Goal: Task Accomplishment & Management: Use online tool/utility

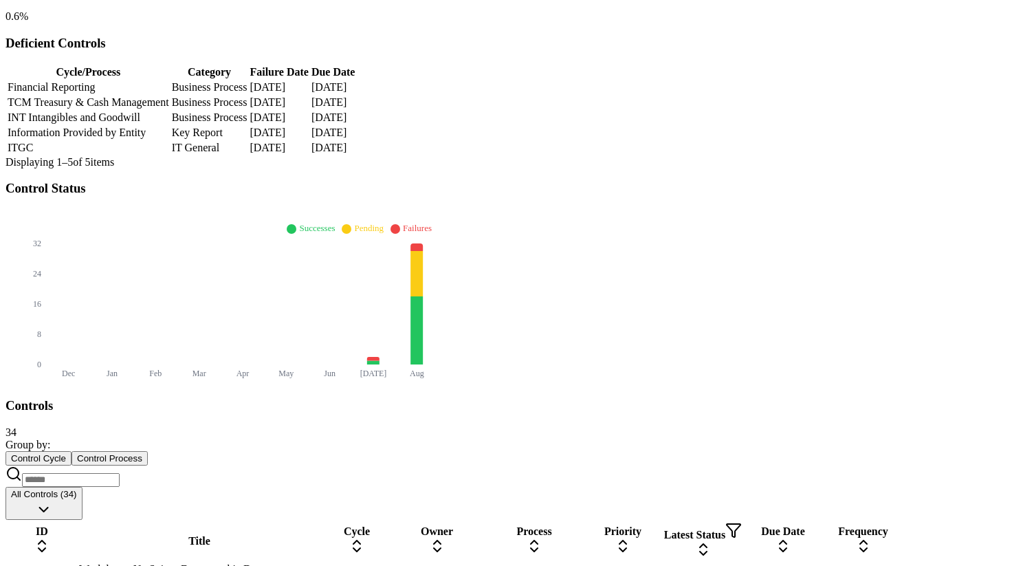
scroll to position [363, 0]
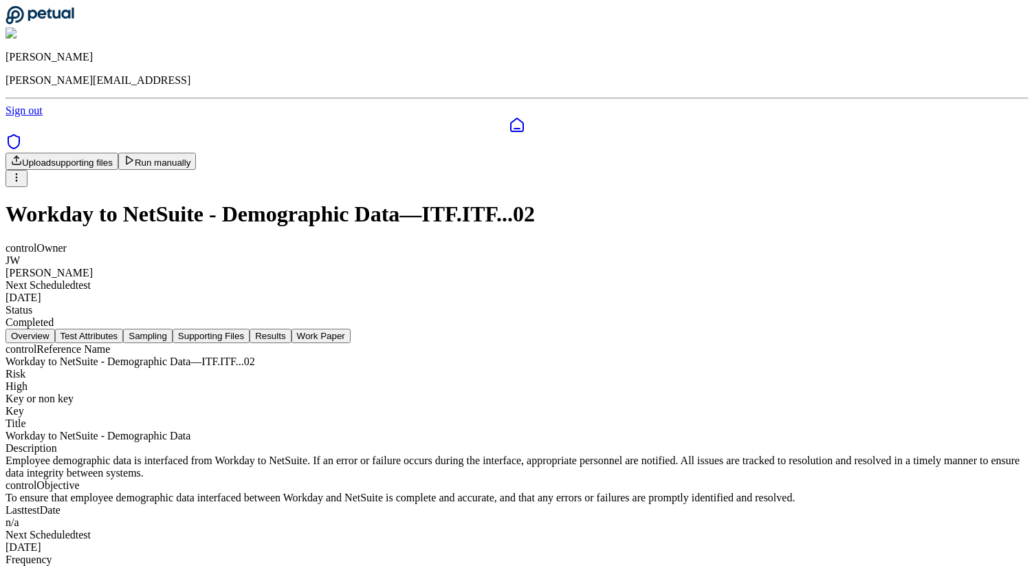
click at [250, 329] on button "Supporting Files" at bounding box center [211, 336] width 77 height 14
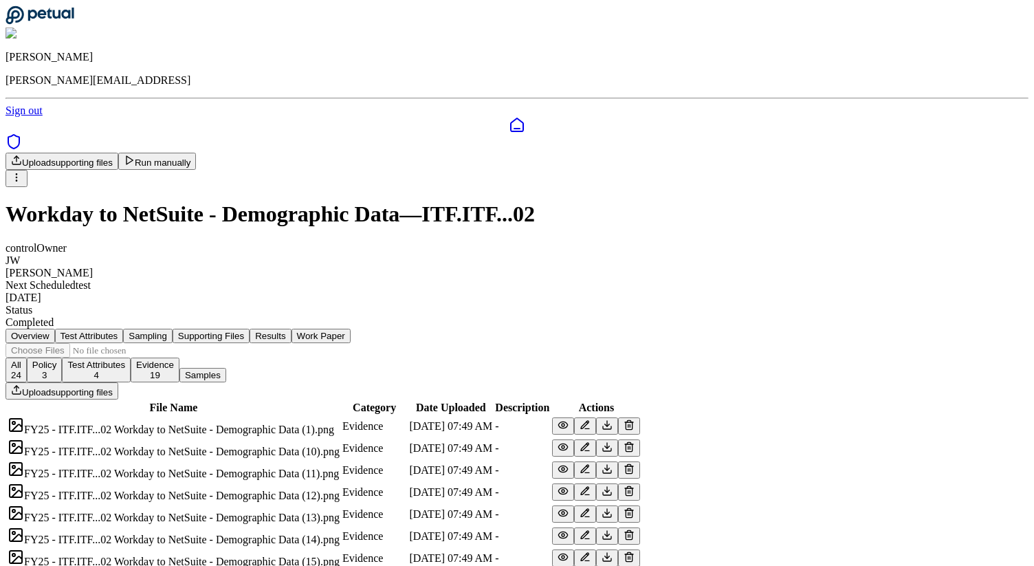
click at [173, 329] on button "Sampling" at bounding box center [148, 336] width 50 height 14
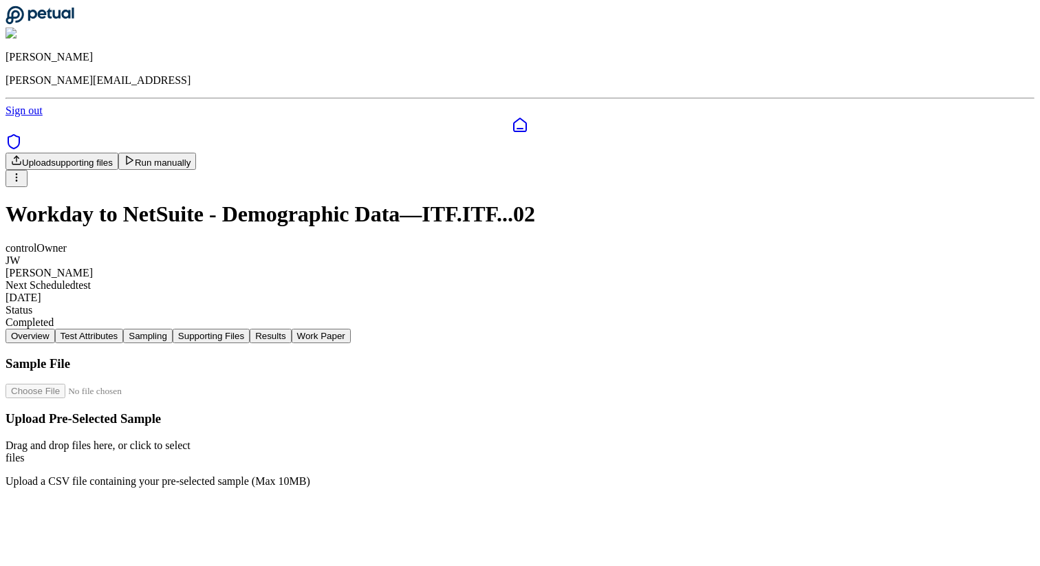
click at [250, 329] on button "Supporting Files" at bounding box center [211, 336] width 77 height 14
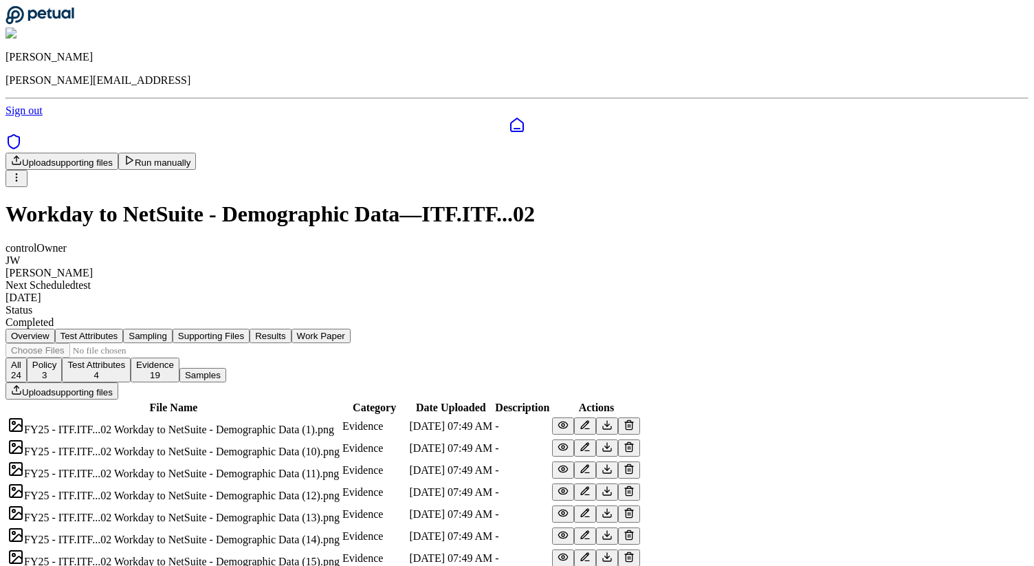
click at [197, 153] on button "Run manually" at bounding box center [157, 161] width 78 height 17
click at [291, 329] on button "Results" at bounding box center [270, 336] width 41 height 14
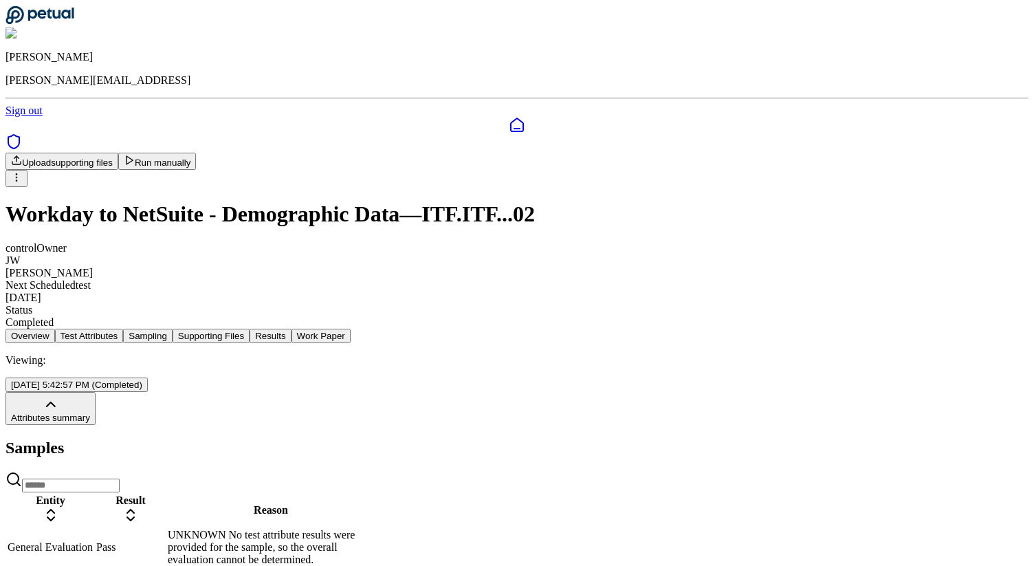
click at [351, 329] on button "Work Paper" at bounding box center [321, 336] width 59 height 14
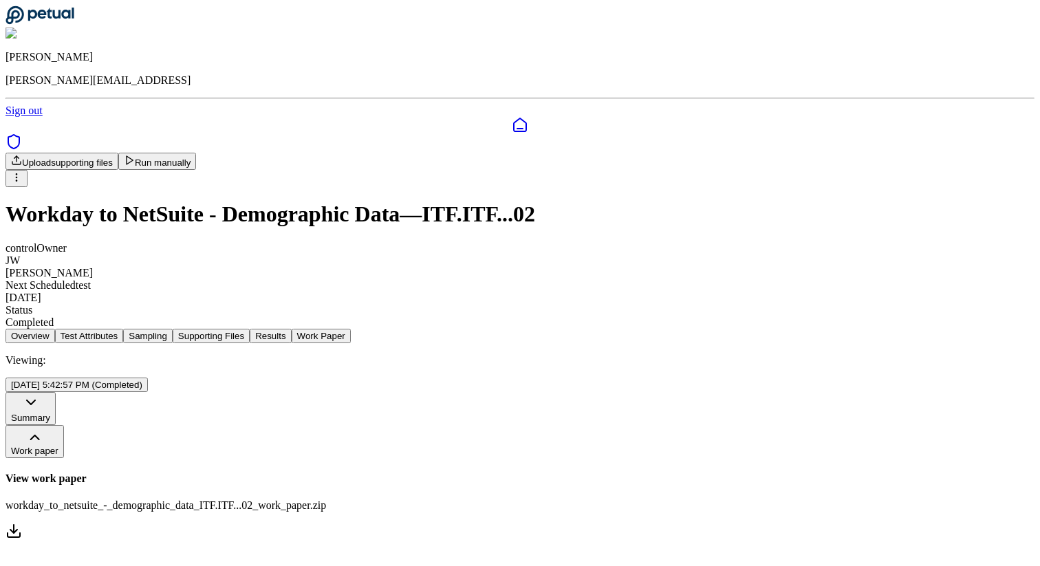
click at [291, 329] on button "Results" at bounding box center [270, 336] width 41 height 14
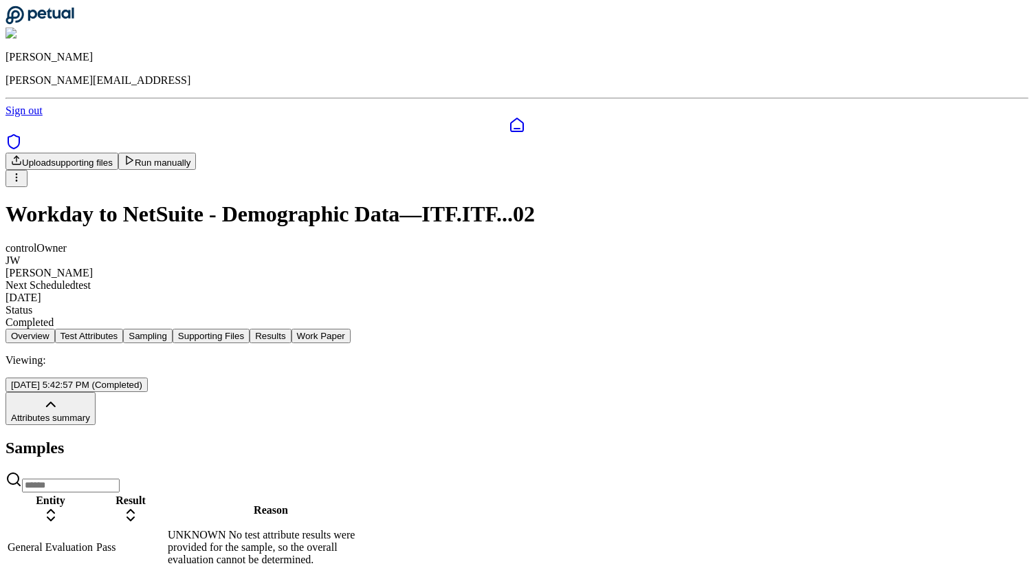
click at [374, 529] on div "UNKNOWN No test attribute results were provided for the sample, so the overall …" at bounding box center [271, 547] width 206 height 37
click at [124, 329] on button "Test Attributes" at bounding box center [89, 336] width 69 height 14
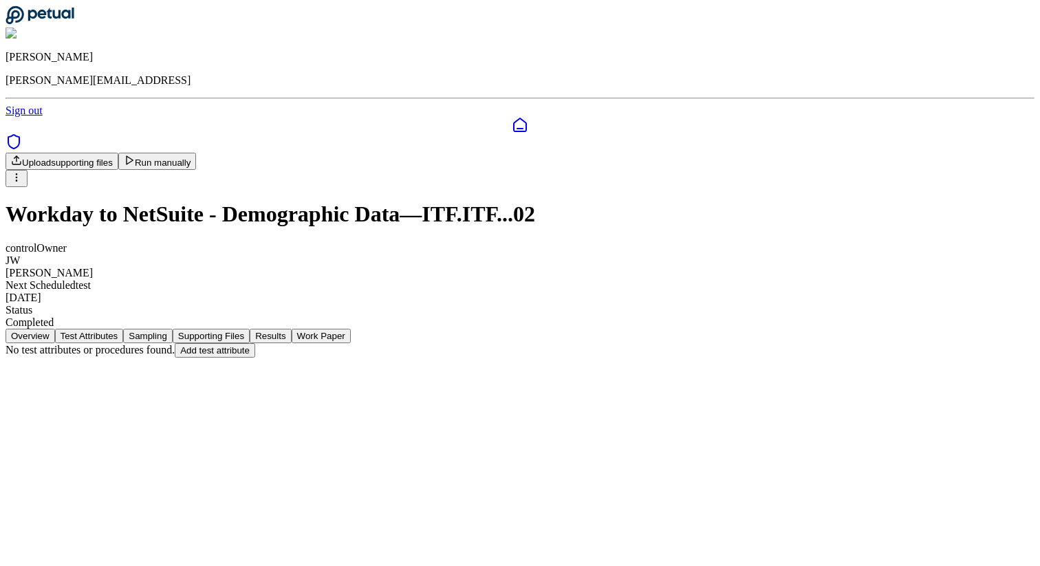
click at [74, 23] on icon at bounding box center [40, 15] width 68 height 18
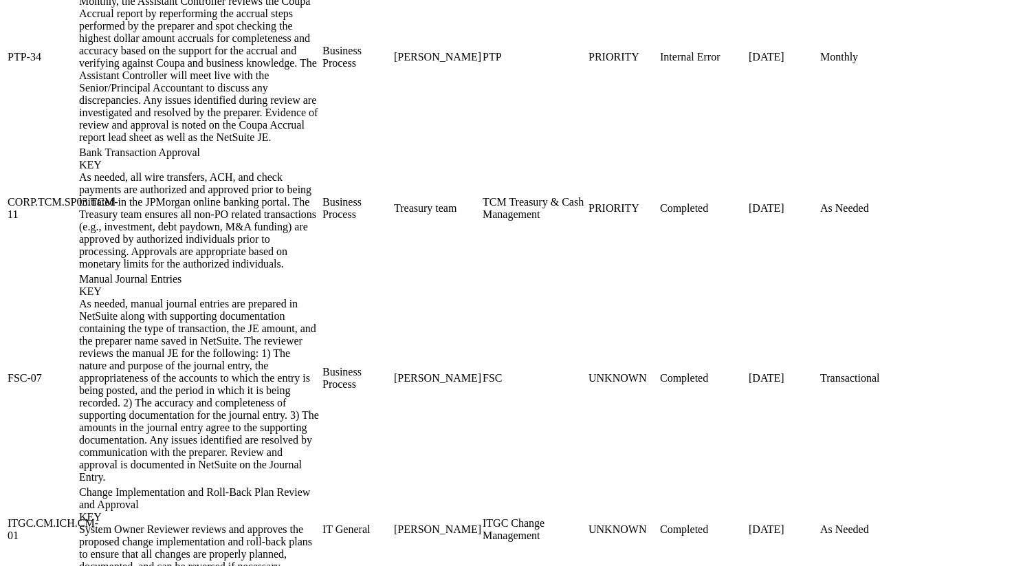
scroll to position [1554, 0]
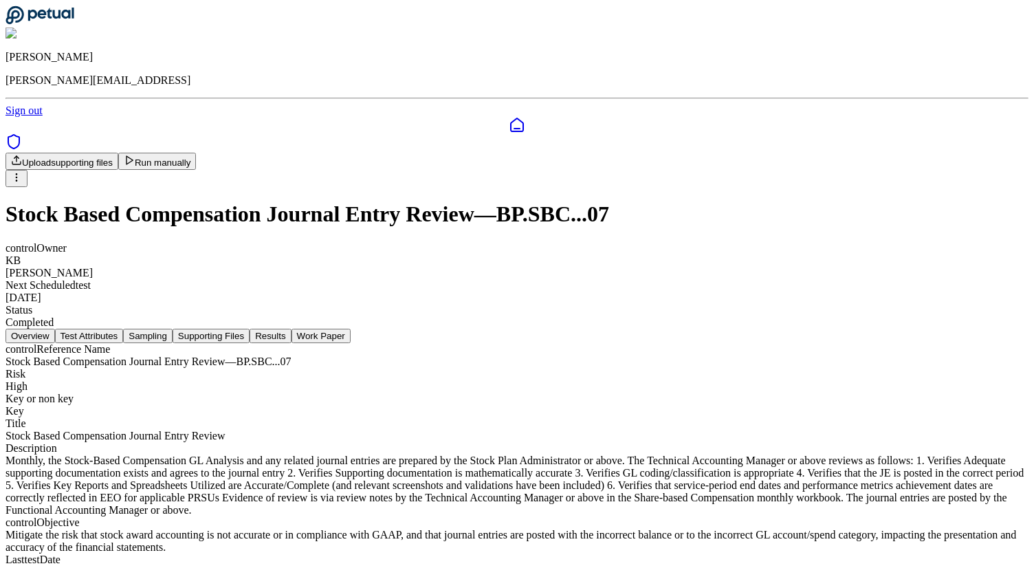
click at [124, 329] on button "Test Attributes" at bounding box center [89, 336] width 69 height 14
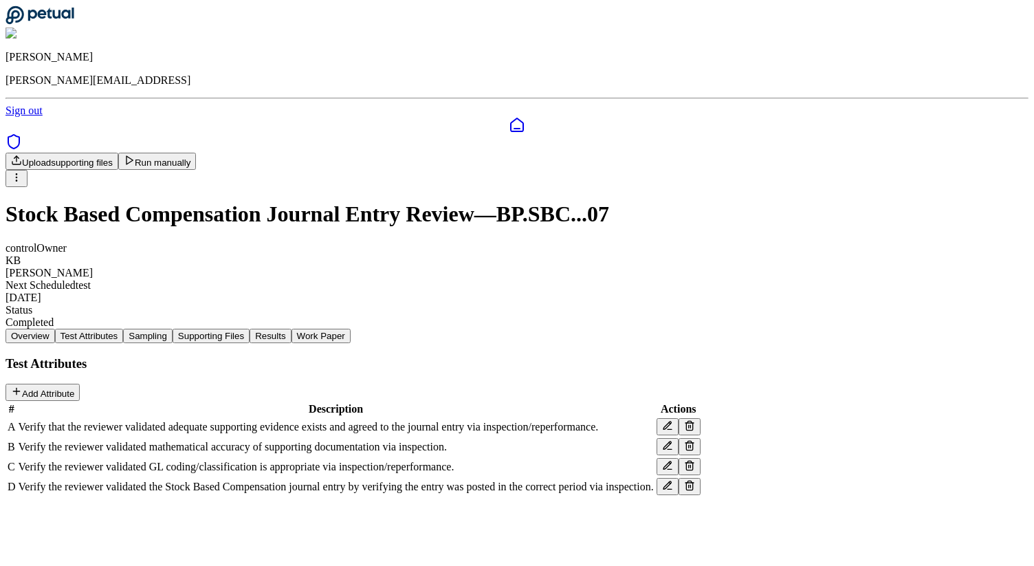
click at [173, 329] on button "Sampling" at bounding box center [148, 336] width 50 height 14
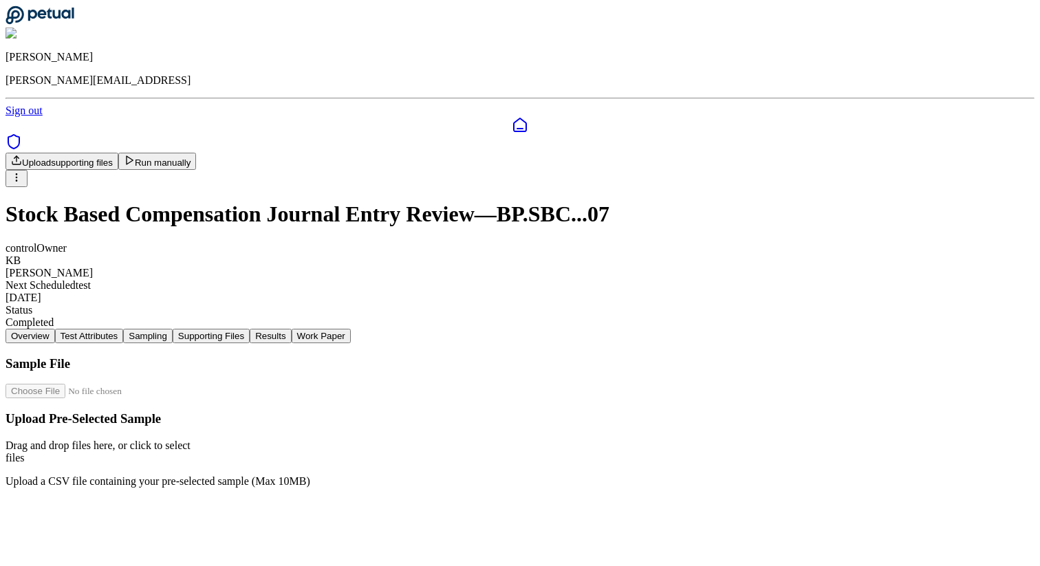
click at [250, 329] on button "Supporting Files" at bounding box center [211, 336] width 77 height 14
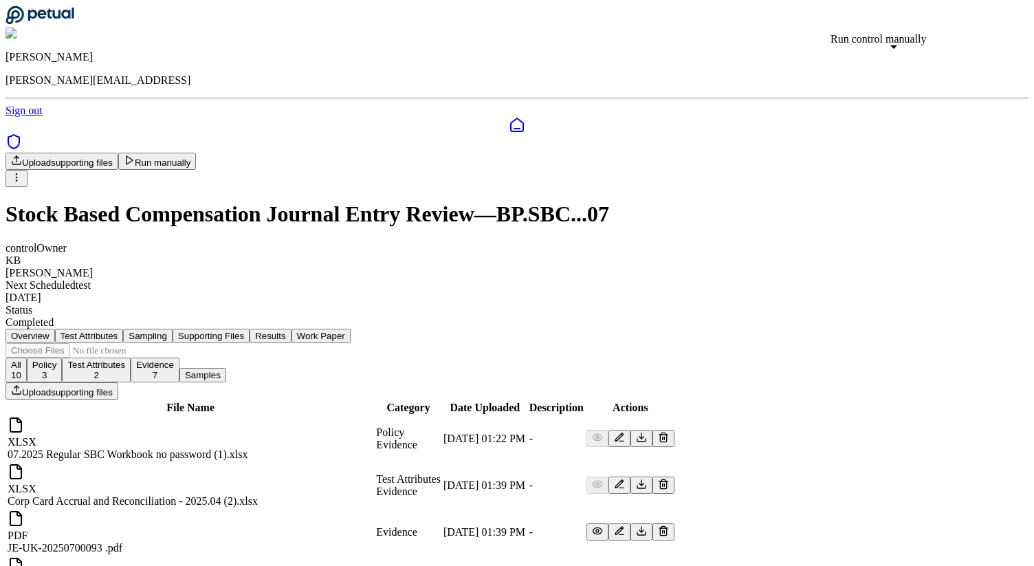
click at [197, 153] on button "Run manually" at bounding box center [157, 161] width 78 height 17
